Goal: Information Seeking & Learning: Compare options

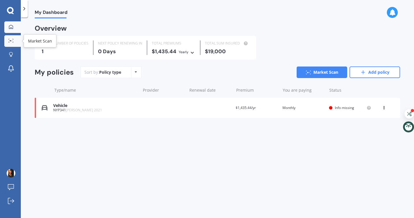
click at [11, 40] on icon at bounding box center [10, 41] width 5 height 4
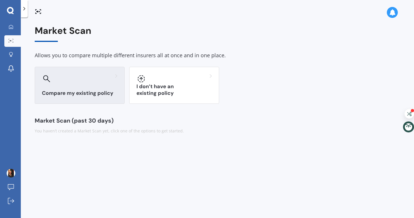
click at [76, 92] on h3 "Compare my existing policy" at bounding box center [80, 93] width 76 height 7
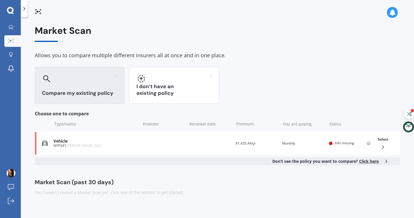
click at [280, 106] on div "Market Scan Allows you to compare multiple different insurers all at once and i…" at bounding box center [218, 110] width 366 height 170
click at [14, 16] on div "My Dashboard Market Scan Explore insurance Notifications [PERSON_NAME] fia Subm…" at bounding box center [10, 109] width 21 height 218
click at [12, 12] on icon at bounding box center [10, 10] width 7 height 7
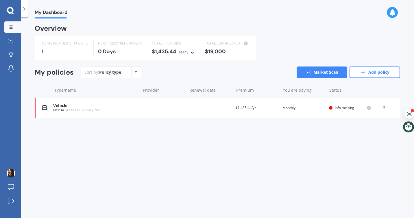
click at [133, 23] on div "My Dashboard Overview TOTAL NUMBER OF POLICIES 1 NEXT POLICY RENEWING [DATE] TO…" at bounding box center [218, 119] width 394 height 201
click at [135, 73] on icon at bounding box center [136, 71] width 2 height 3
click at [176, 77] on div "Sort by: Policy type Policy type Alphabetical Date added Renewing next Market S…" at bounding box center [241, 73] width 320 height 12
click at [287, 49] on div "TOTAL NUMBER OF POLICIES 1 NEXT POLICY RENEWING [DATE] TOTAL PREMIUMS $1,435.44…" at bounding box center [218, 48] width 366 height 24
click at [330, 70] on link "Market Scan" at bounding box center [322, 73] width 51 height 12
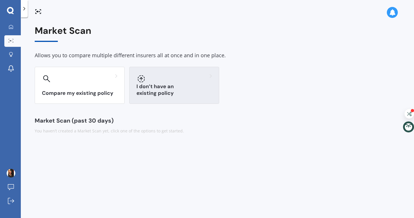
click at [157, 82] on div at bounding box center [175, 78] width 76 height 9
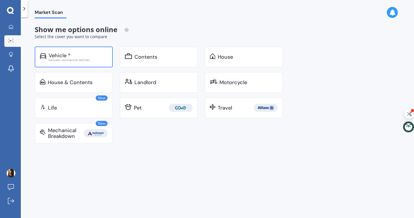
click at [82, 60] on div "Excludes commercial vehicles" at bounding box center [78, 59] width 59 height 3
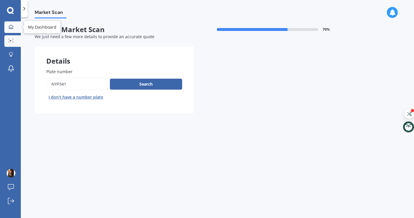
click at [8, 25] on div at bounding box center [11, 27] width 9 height 5
